Goal: Task Accomplishment & Management: Use online tool/utility

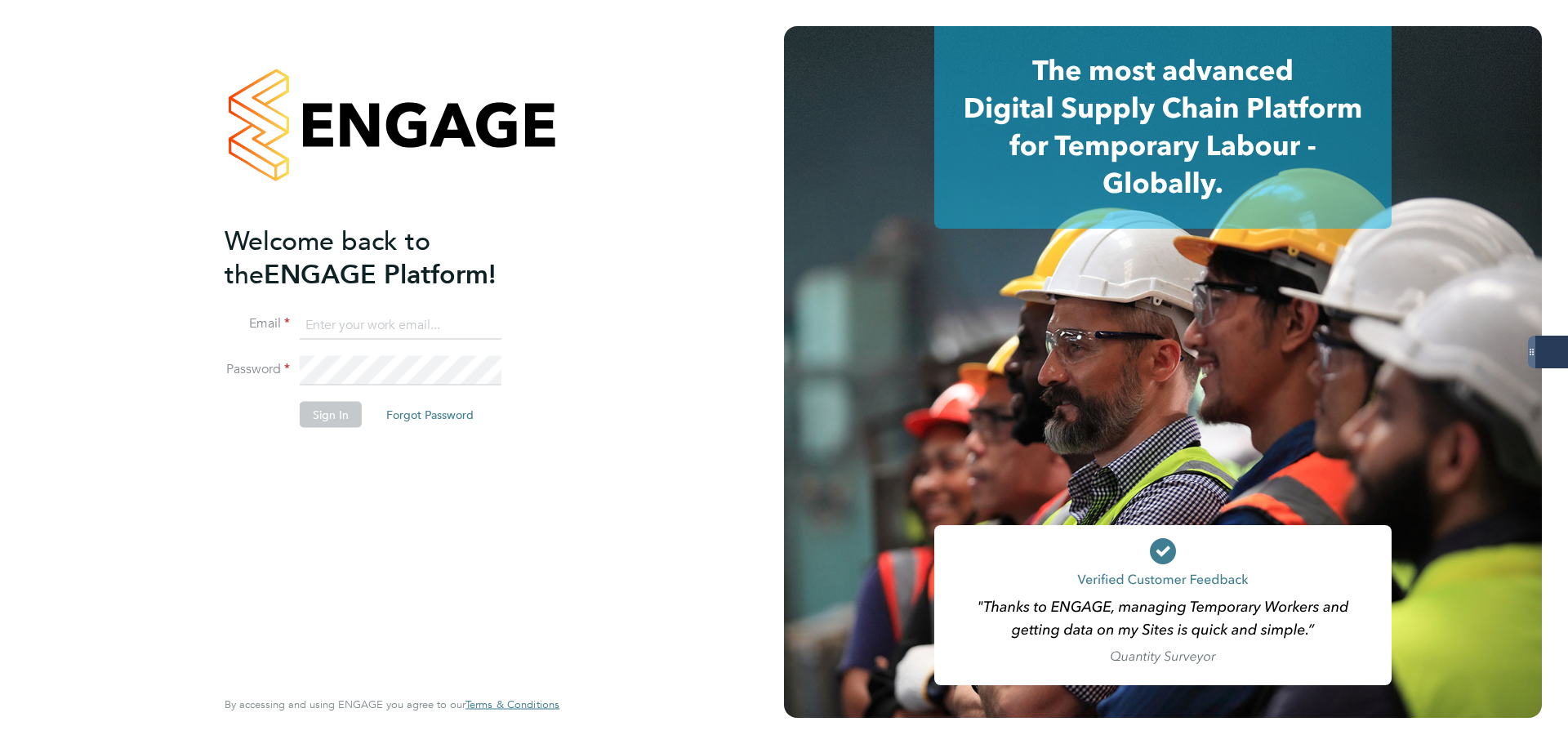
type input "samantha.dix@servicecare.org.uk"
drag, startPoint x: 329, startPoint y: 421, endPoint x: 338, endPoint y: 421, distance: 9.0
click at [336, 421] on button "Sign In" at bounding box center [330, 413] width 62 height 26
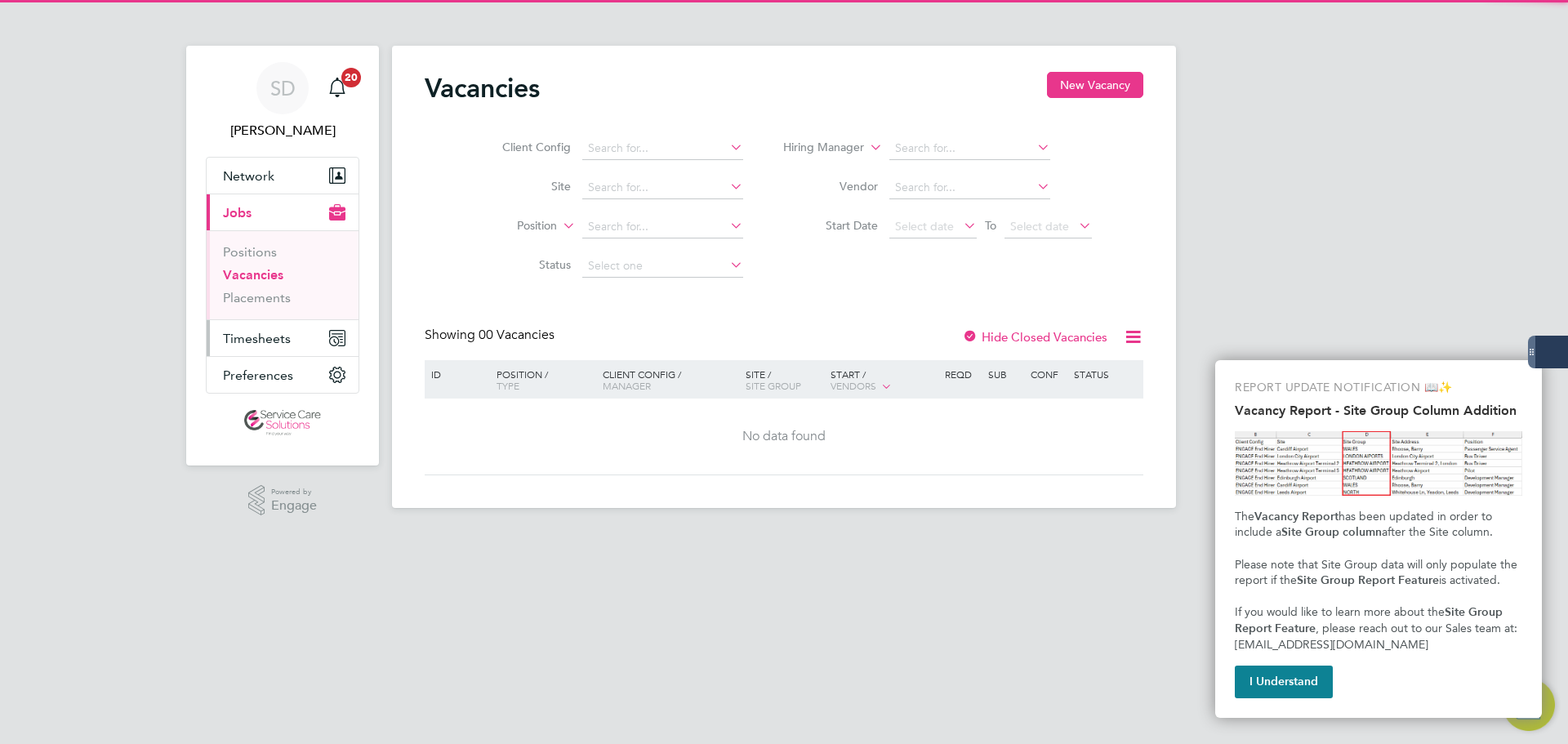
click at [240, 328] on button "Timesheets" at bounding box center [282, 338] width 152 height 36
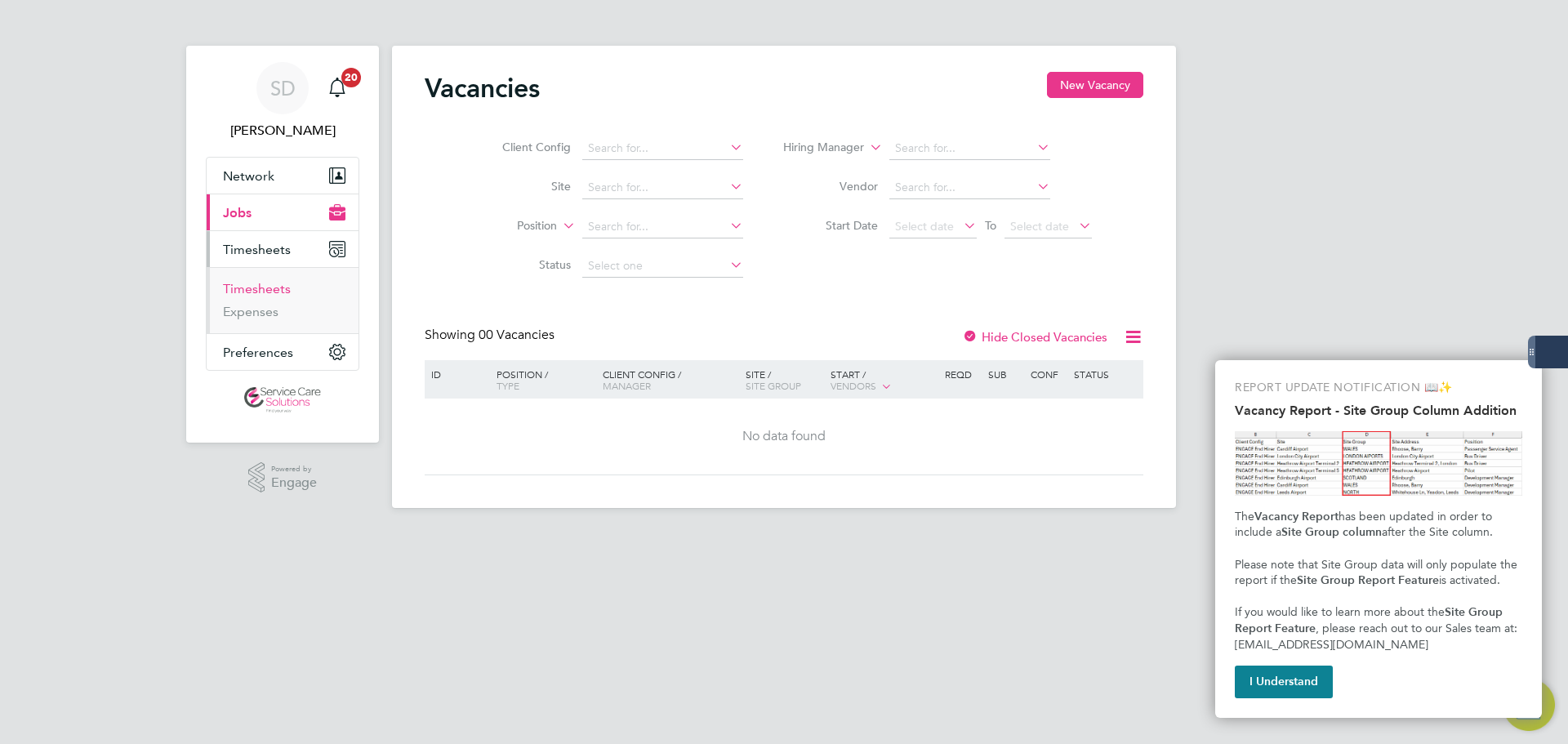
click at [253, 293] on link "Timesheets" at bounding box center [257, 288] width 68 height 15
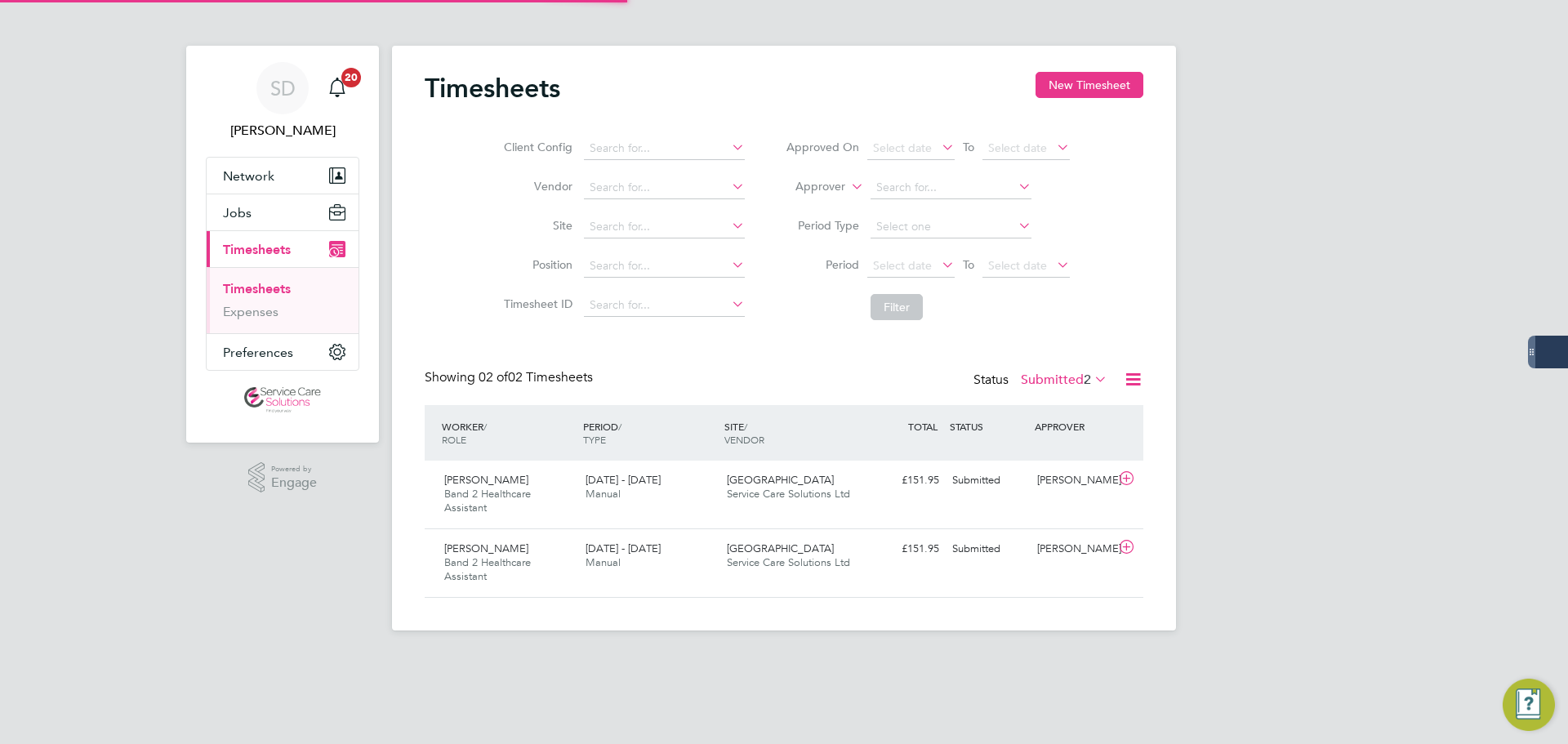
scroll to position [41, 142]
